Goal: Obtain resource: Obtain resource

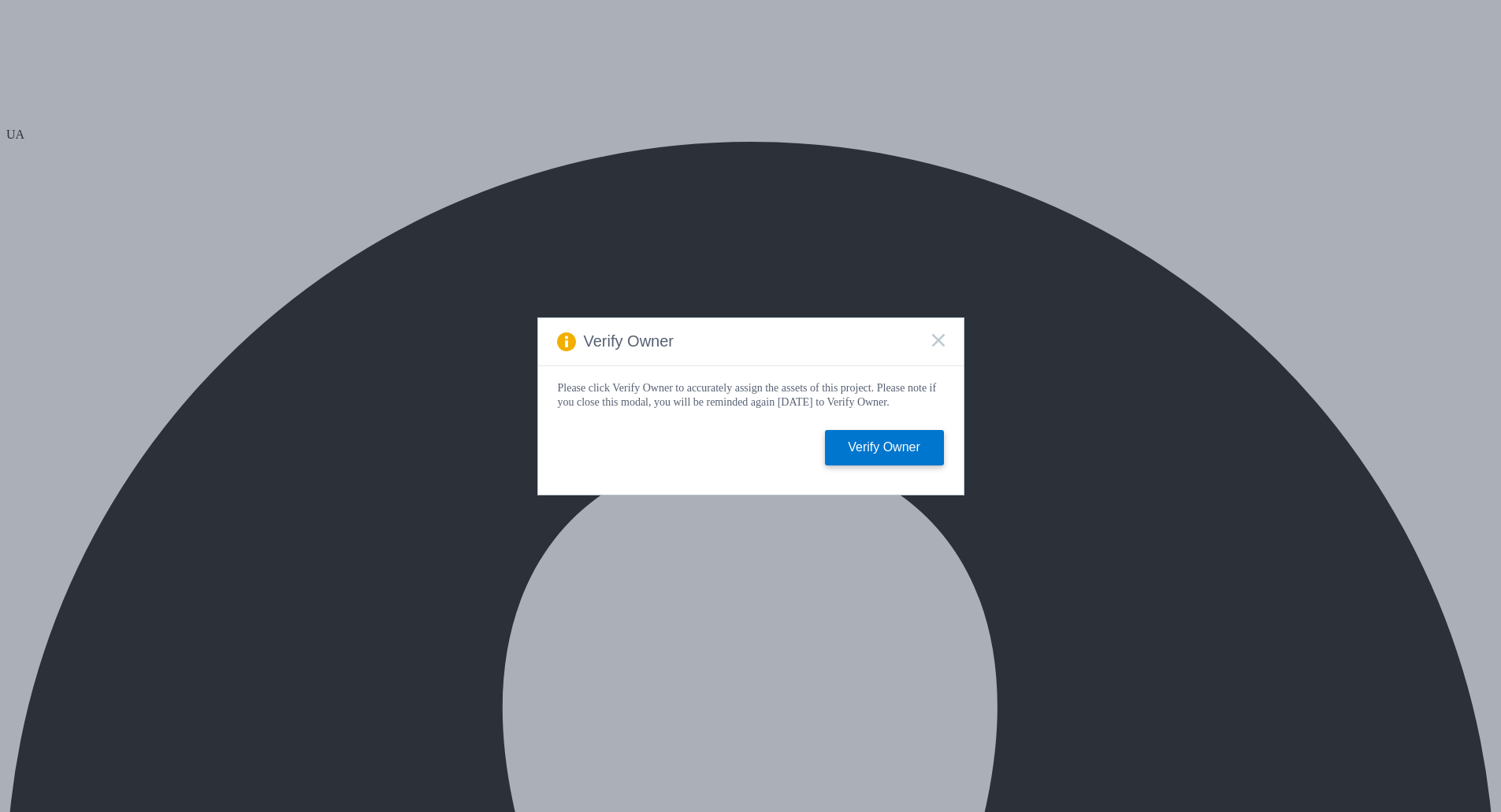
click at [943, 340] on rect at bounding box center [938, 340] width 13 height 13
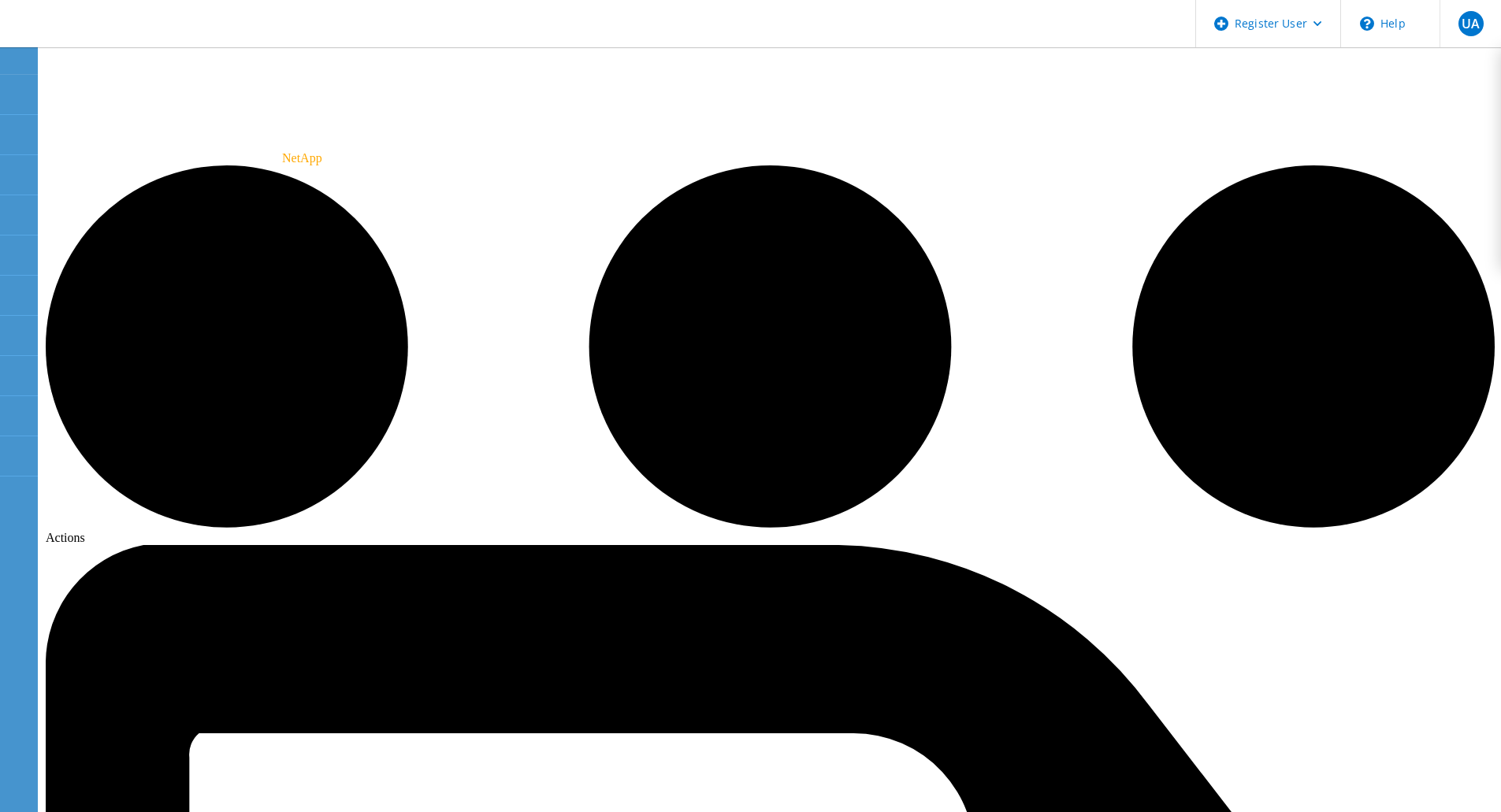
radio input "true"
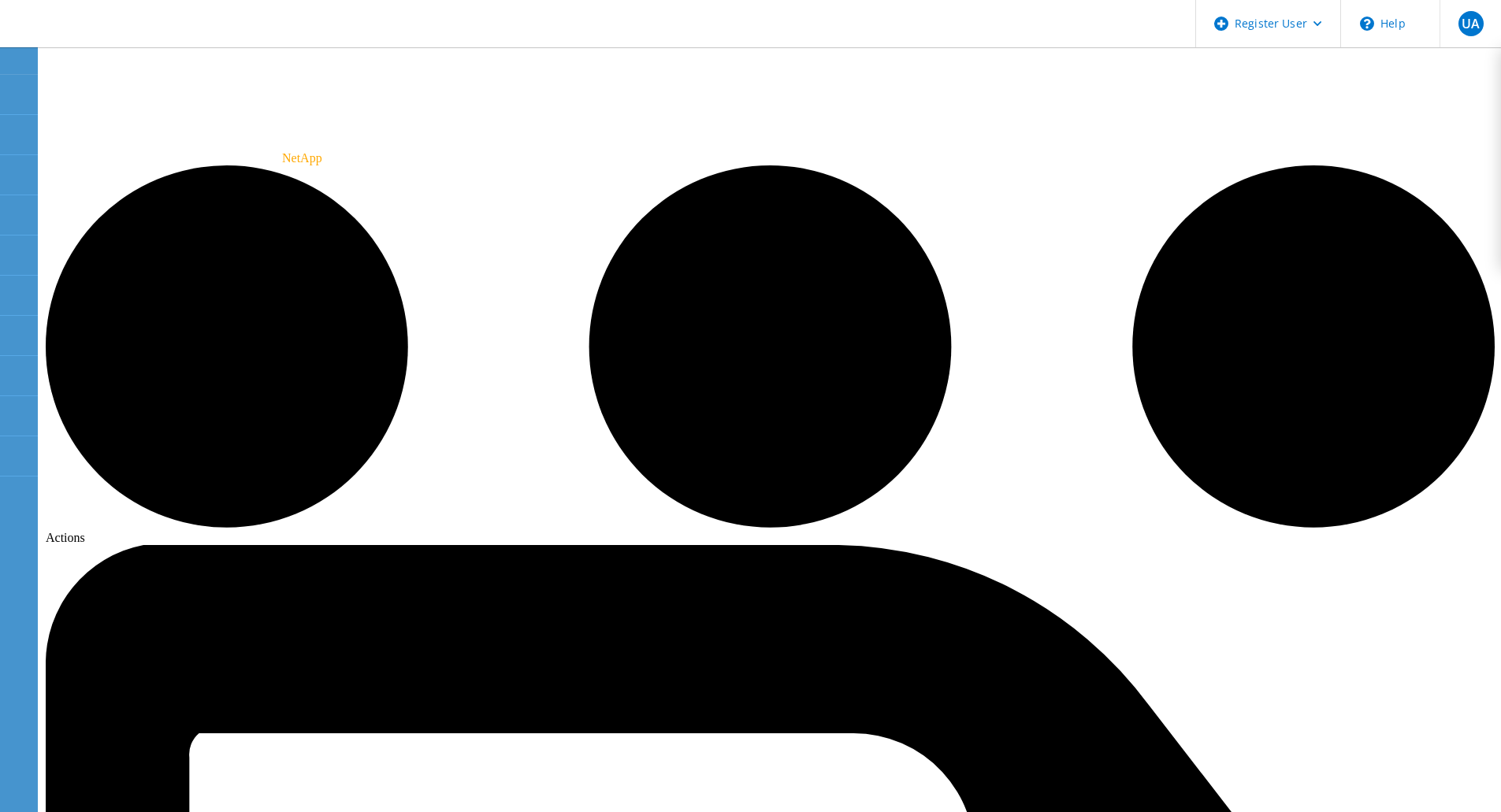
radio input "true"
radio input "false"
